Goal: Check status: Check status

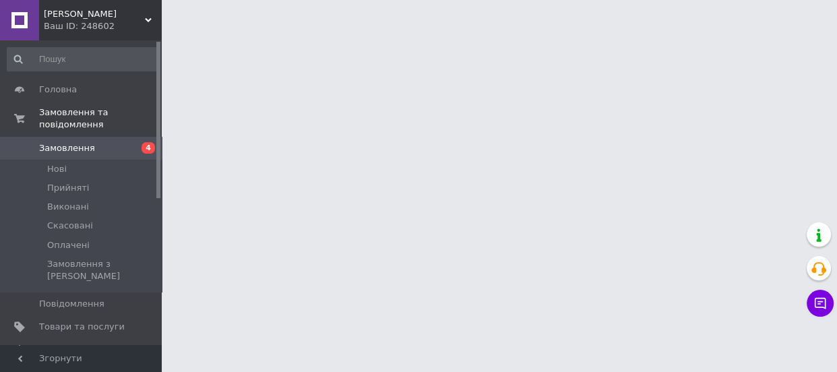
click at [66, 142] on span "Замовлення" at bounding box center [67, 148] width 56 height 12
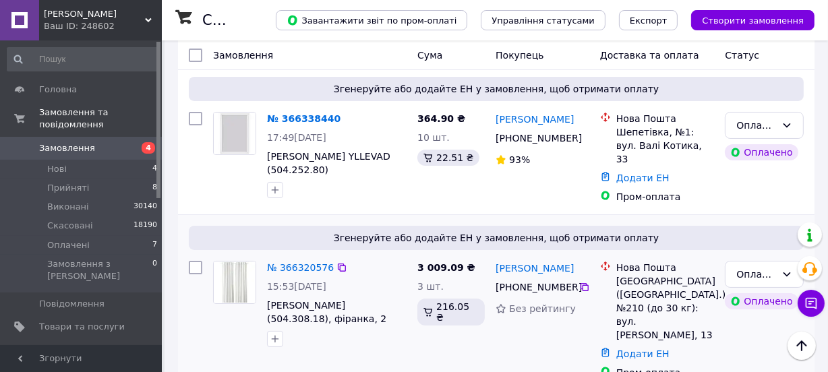
scroll to position [61, 0]
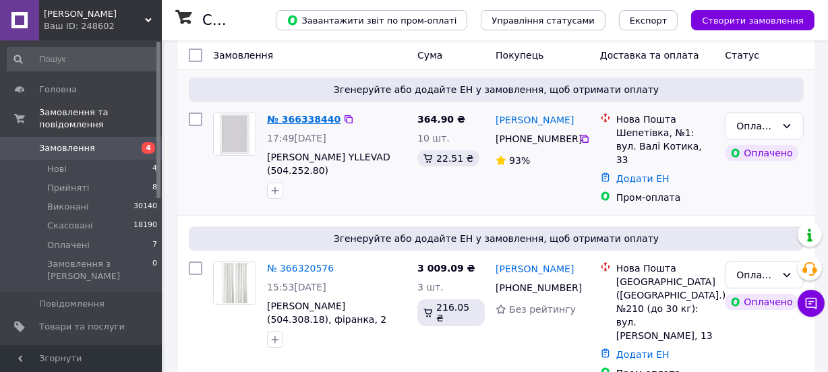
click at [305, 121] on link "№ 366338440" at bounding box center [303, 119] width 73 height 11
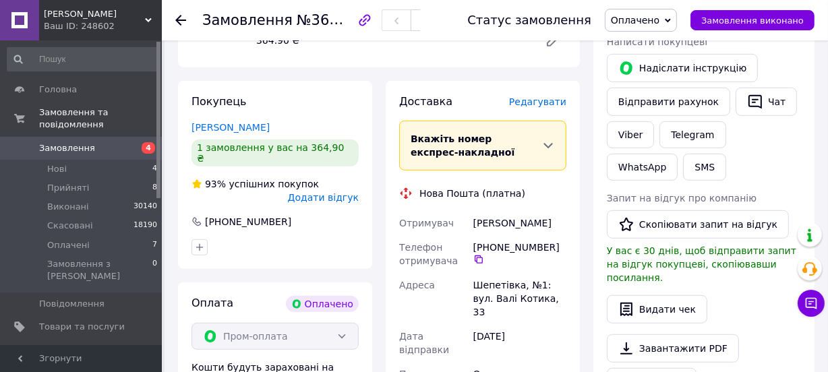
scroll to position [674, 0]
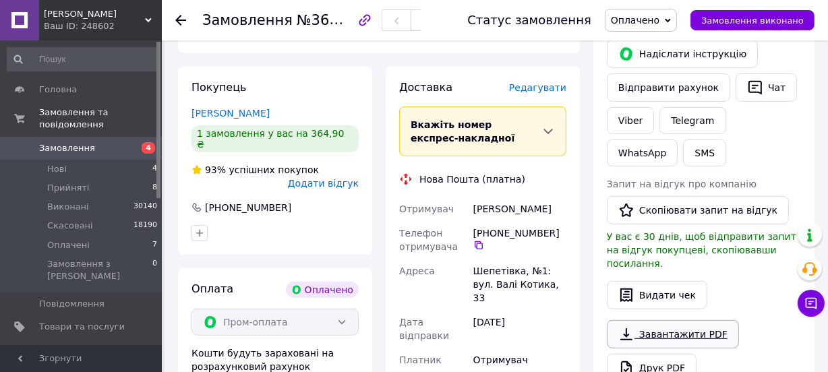
click at [673, 320] on link "Завантажити PDF" at bounding box center [673, 334] width 132 height 28
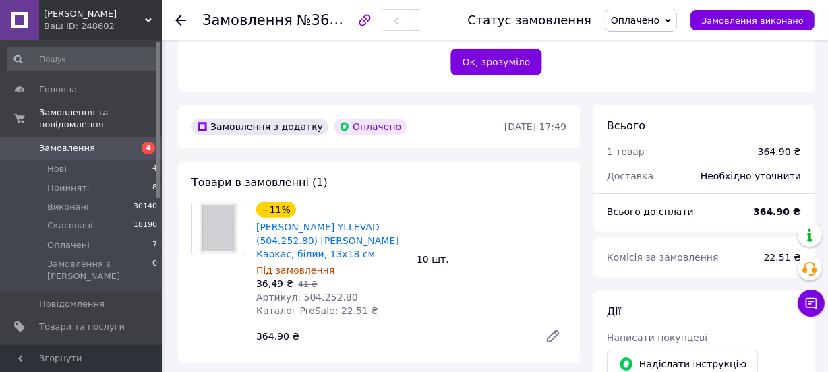
scroll to position [245, 0]
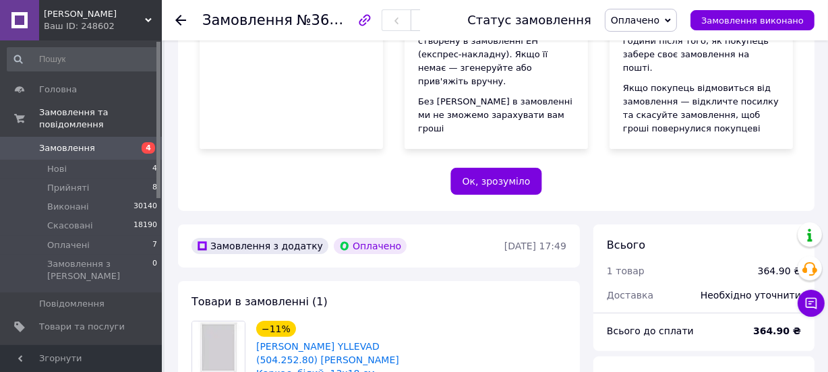
click at [76, 142] on link "Замовлення 4" at bounding box center [82, 148] width 165 height 23
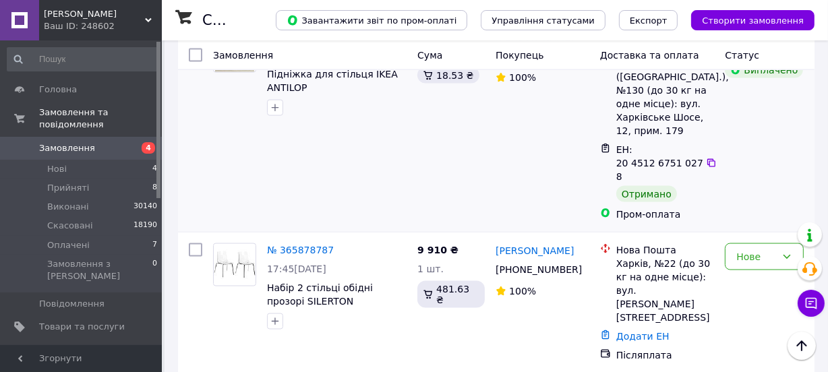
scroll to position [1900, 0]
